Goal: Find specific page/section: Find specific page/section

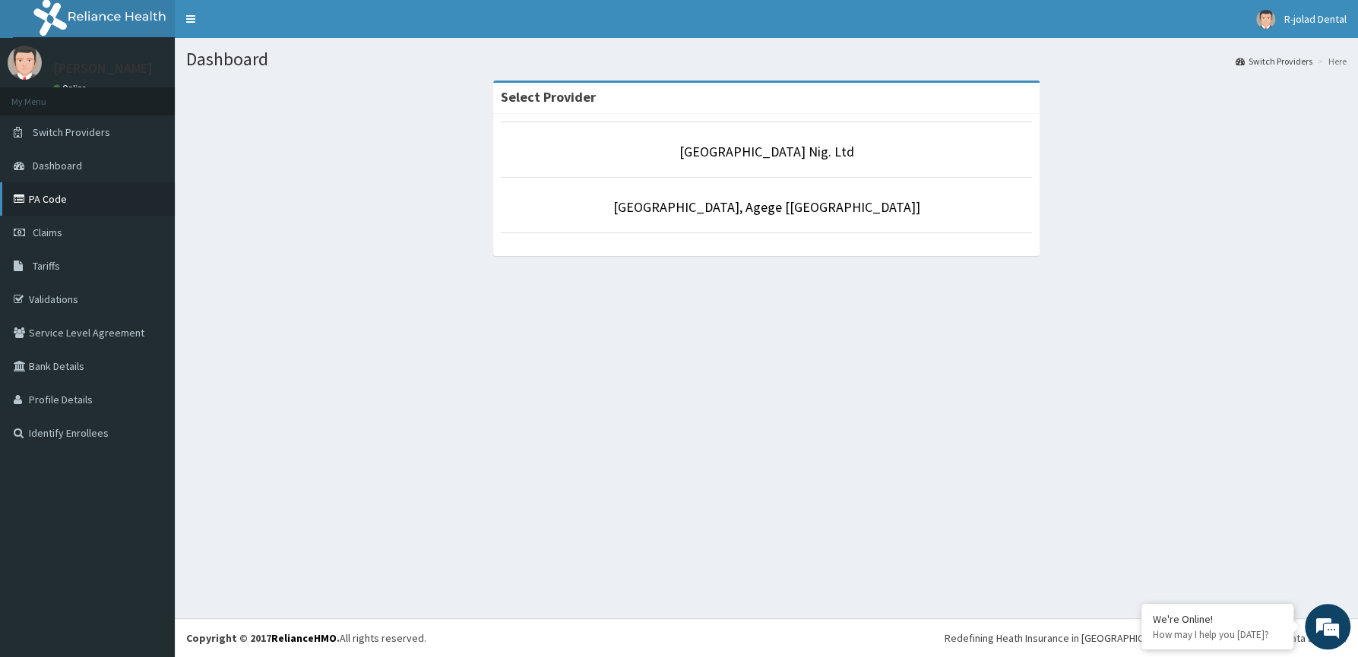
click at [55, 205] on link "PA Code" at bounding box center [87, 198] width 175 height 33
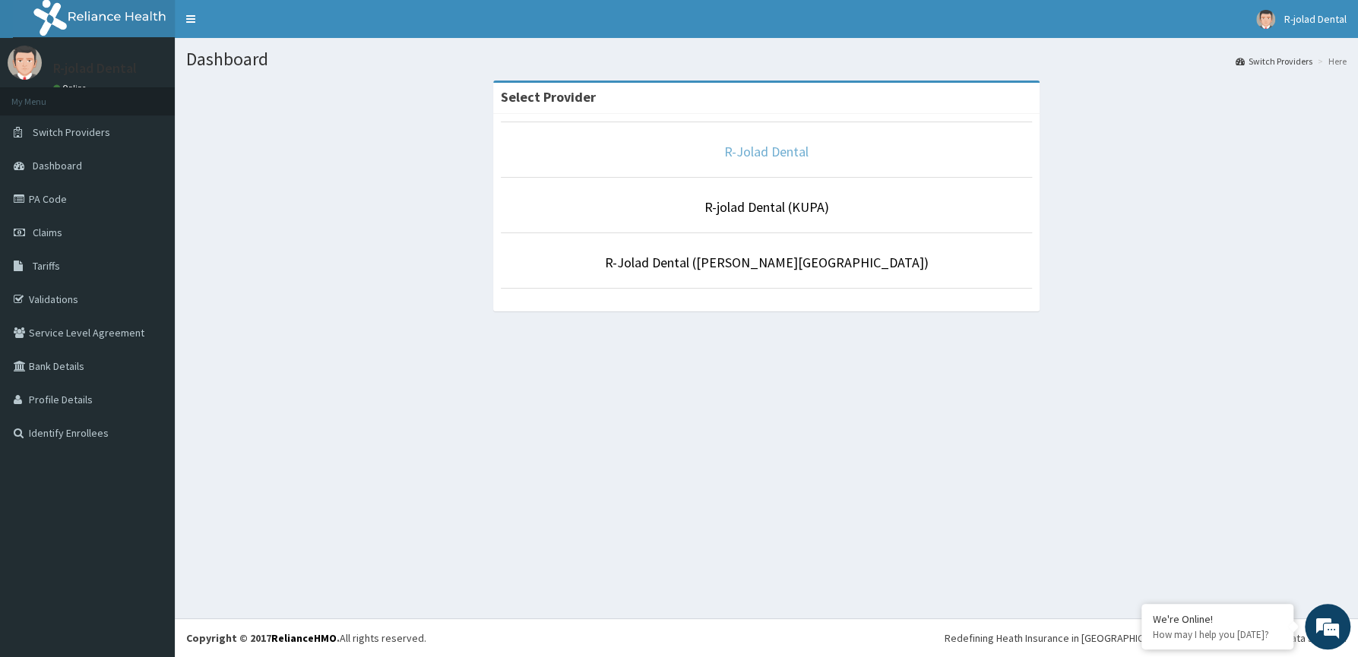
click at [801, 154] on link "R-Jolad Dental" at bounding box center [766, 151] width 84 height 17
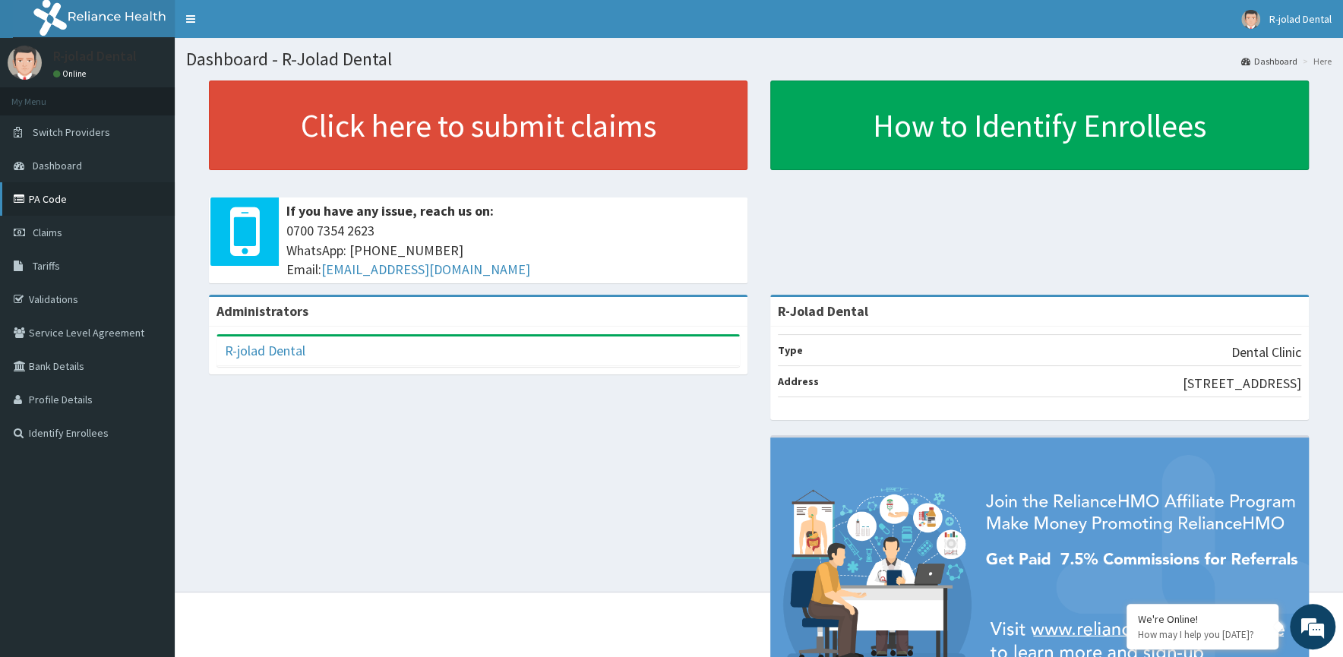
click at [49, 194] on link "PA Code" at bounding box center [87, 198] width 175 height 33
